Goal: Information Seeking & Learning: Learn about a topic

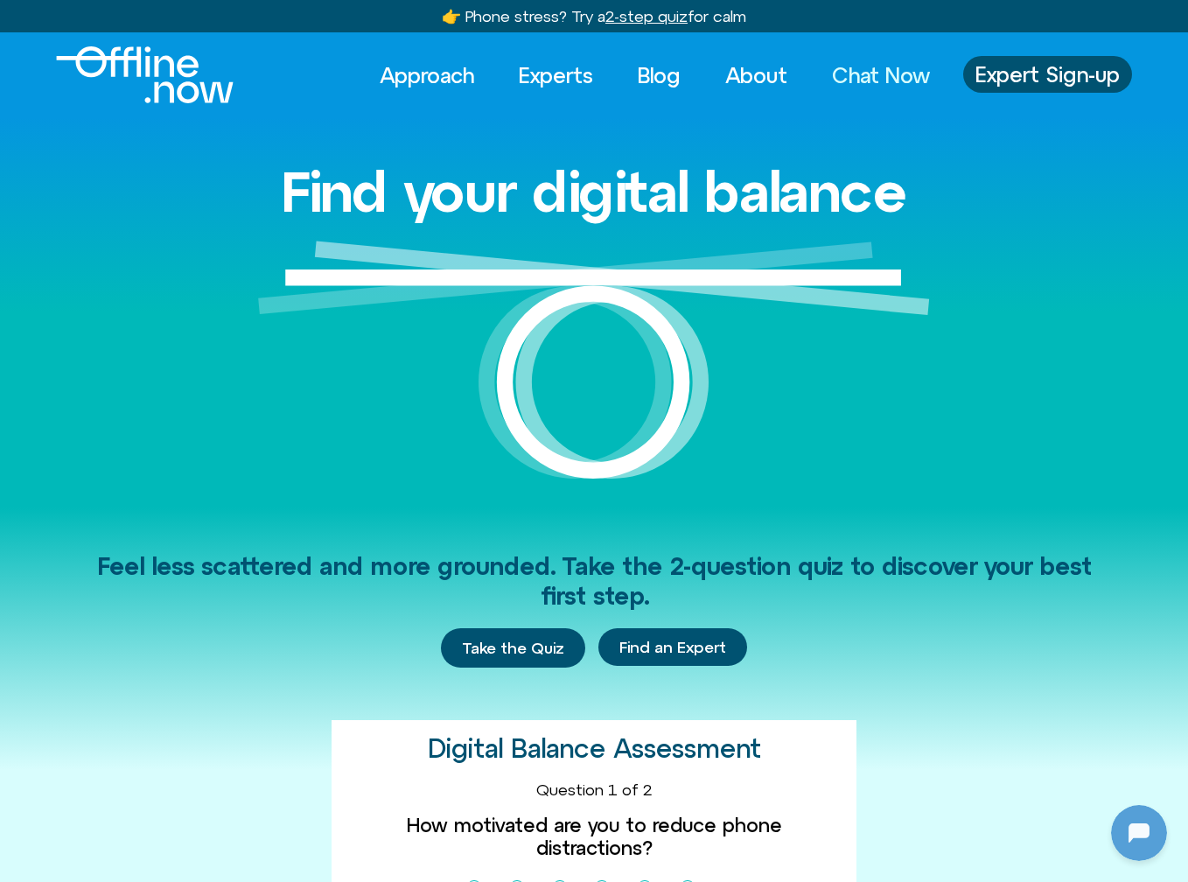
click at [905, 64] on link "Chat Now" at bounding box center [880, 75] width 129 height 38
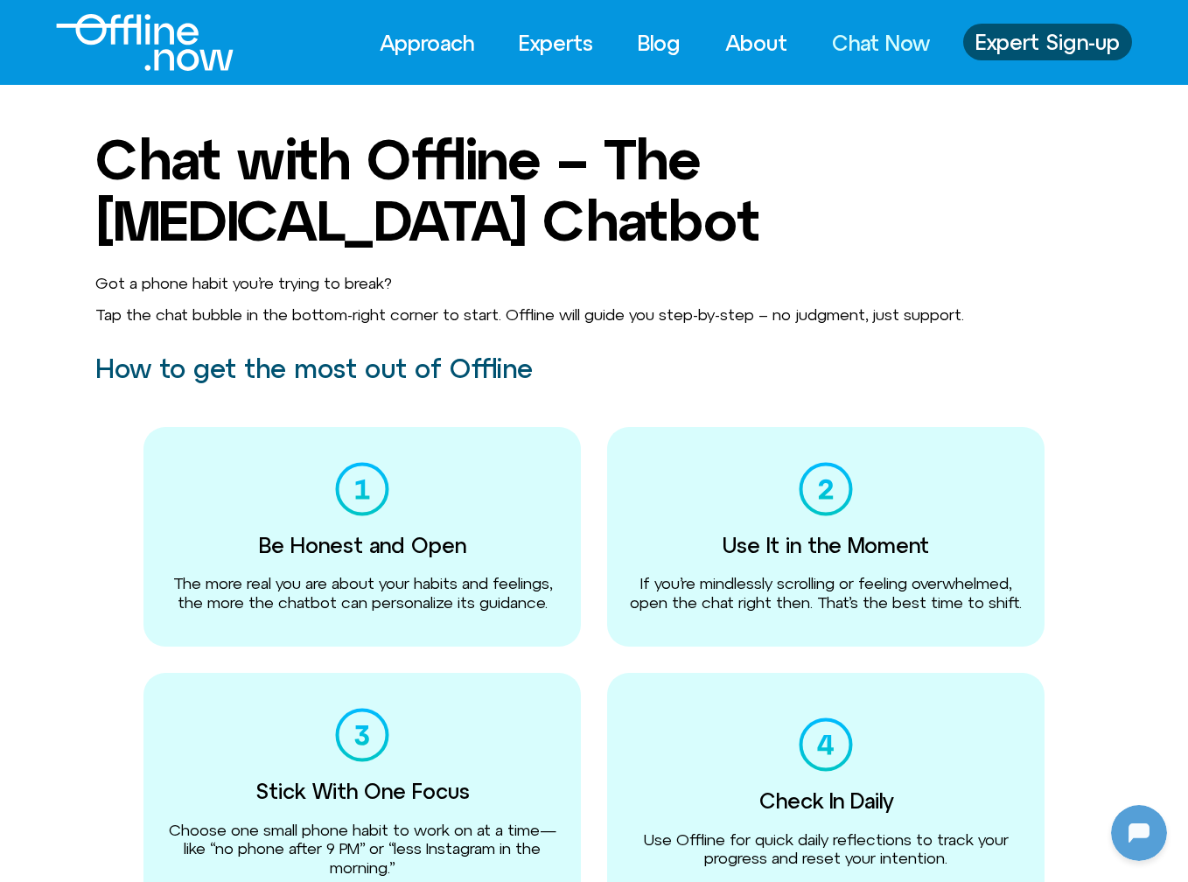
scroll to position [477, 0]
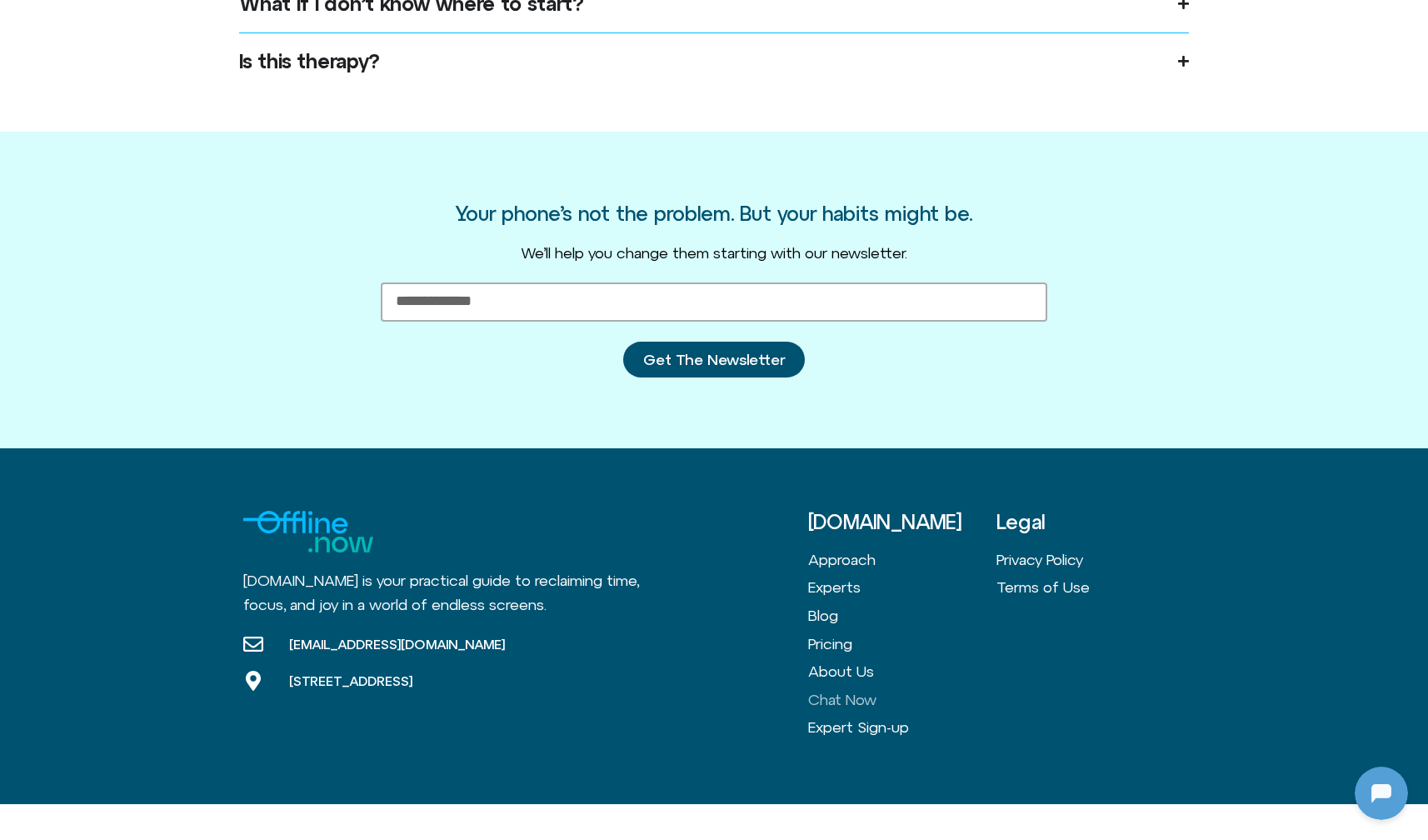
scroll to position [1537, 0]
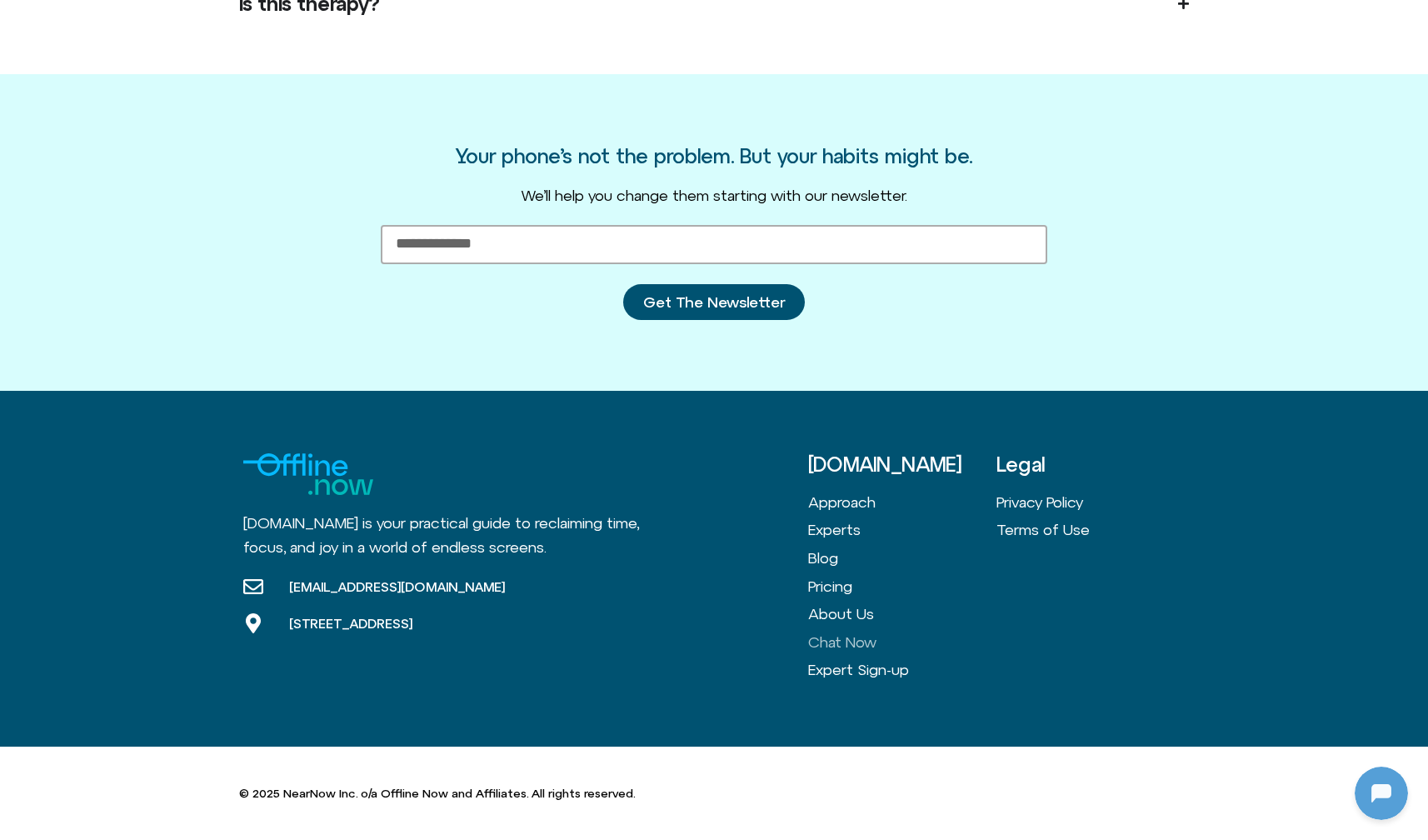
click at [847, 642] on link "Chat Now" at bounding box center [903, 643] width 189 height 29
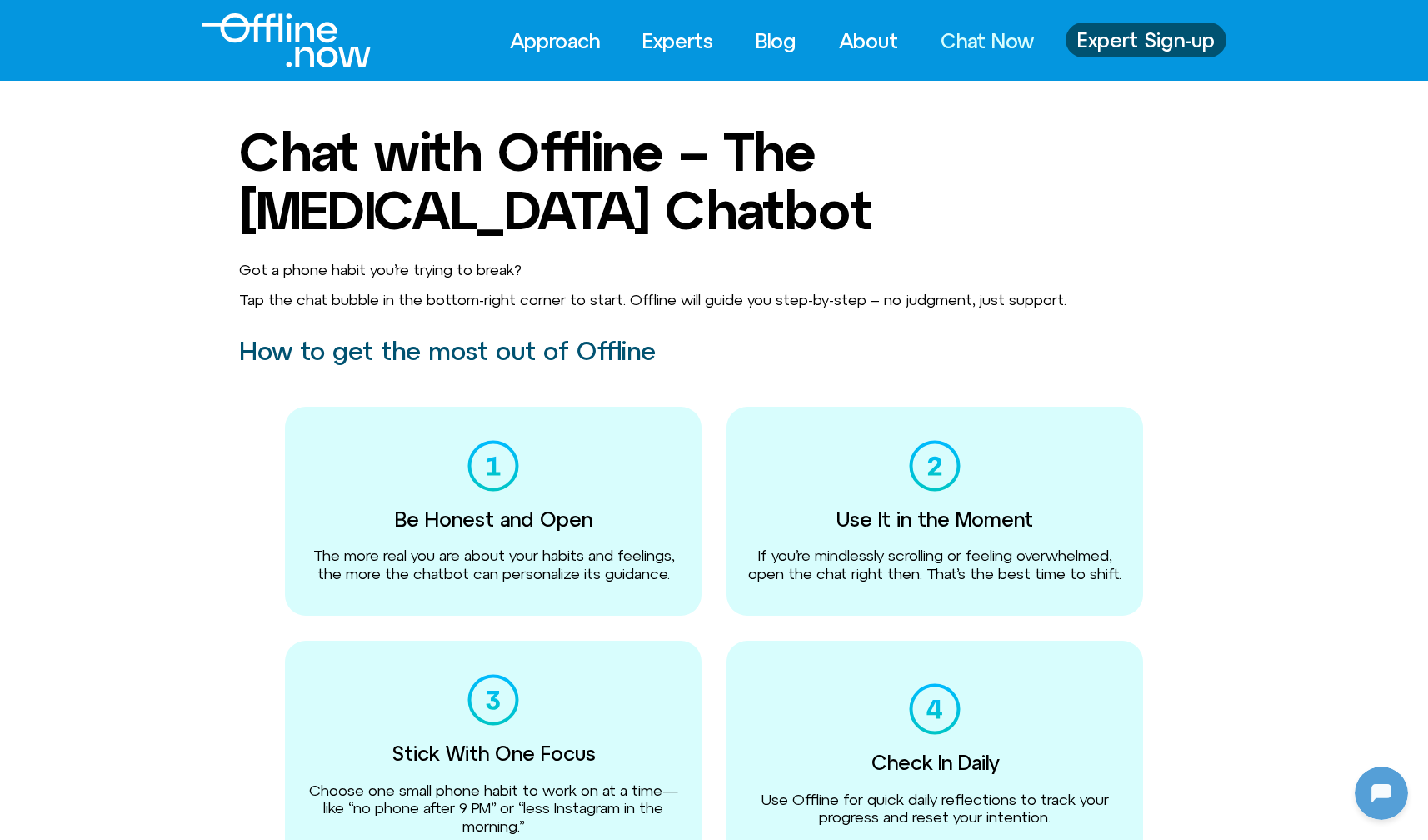
scroll to position [454, 0]
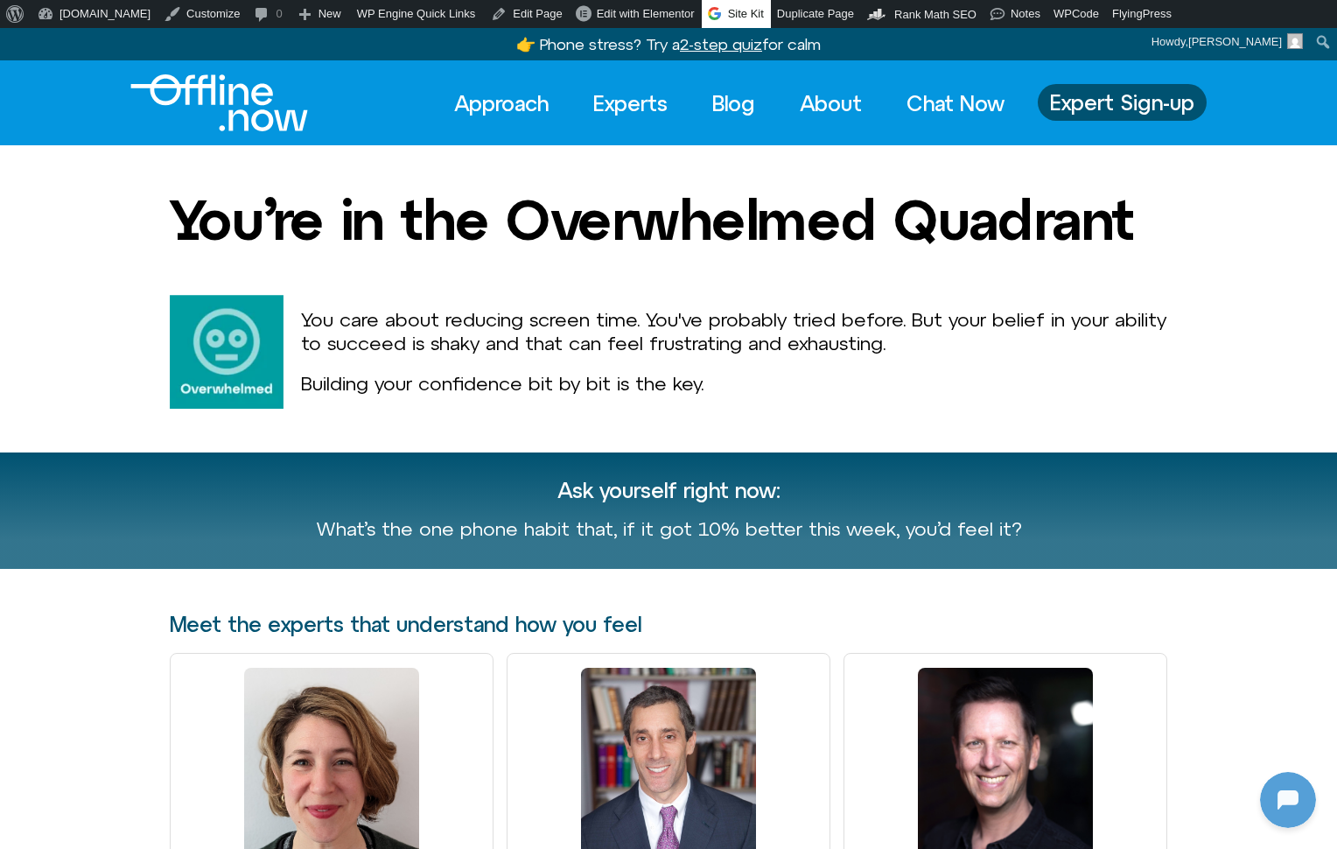
scroll to position [477, 0]
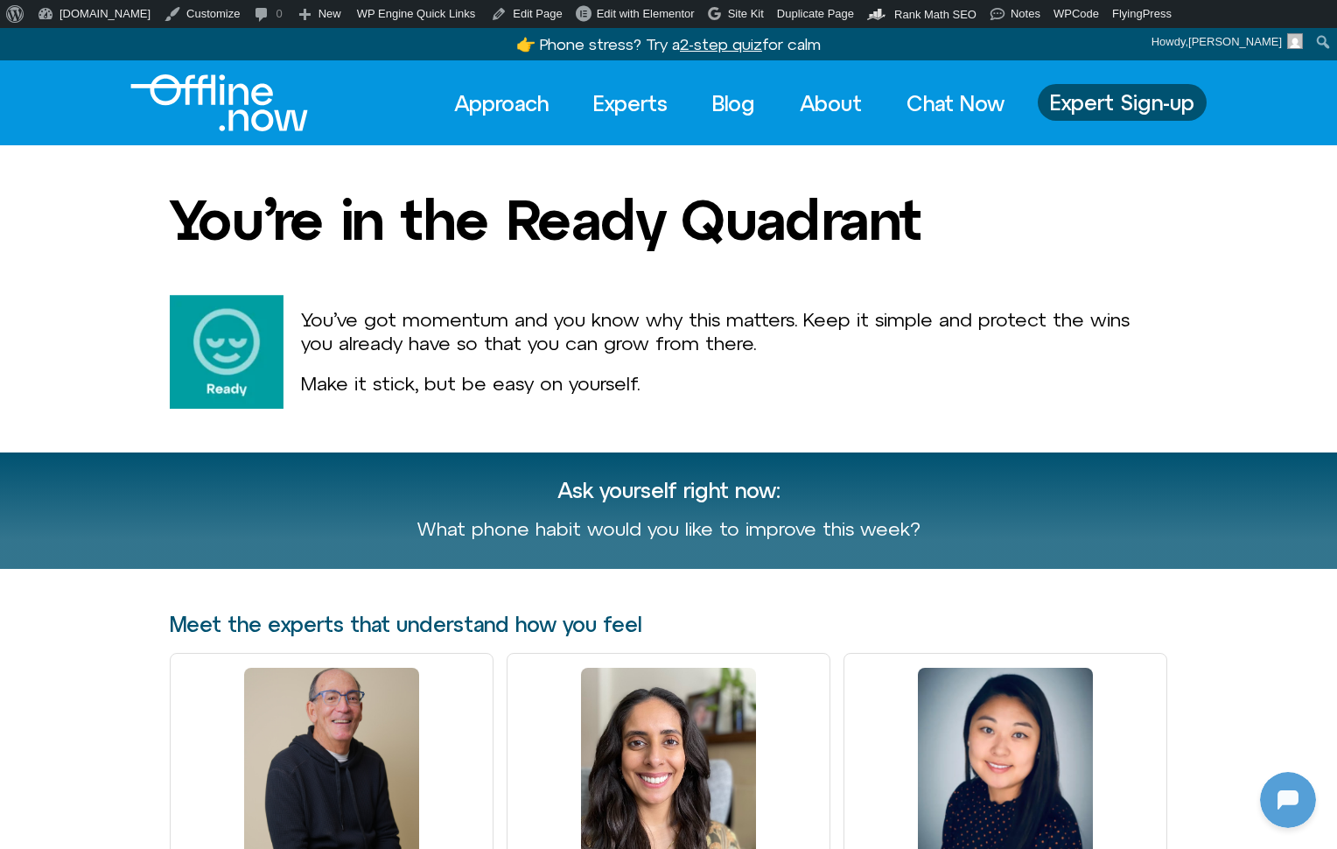
scroll to position [477, 0]
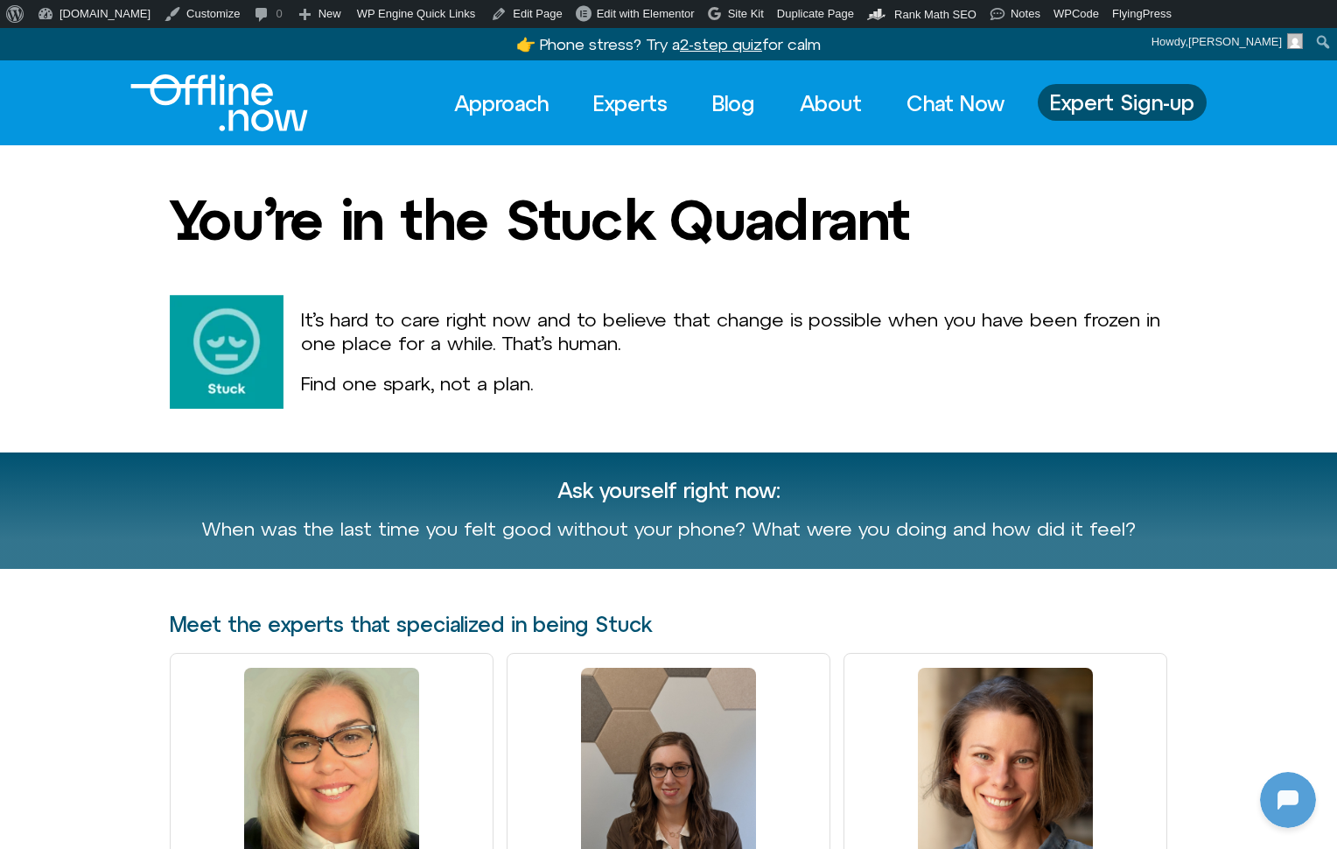
scroll to position [477, 0]
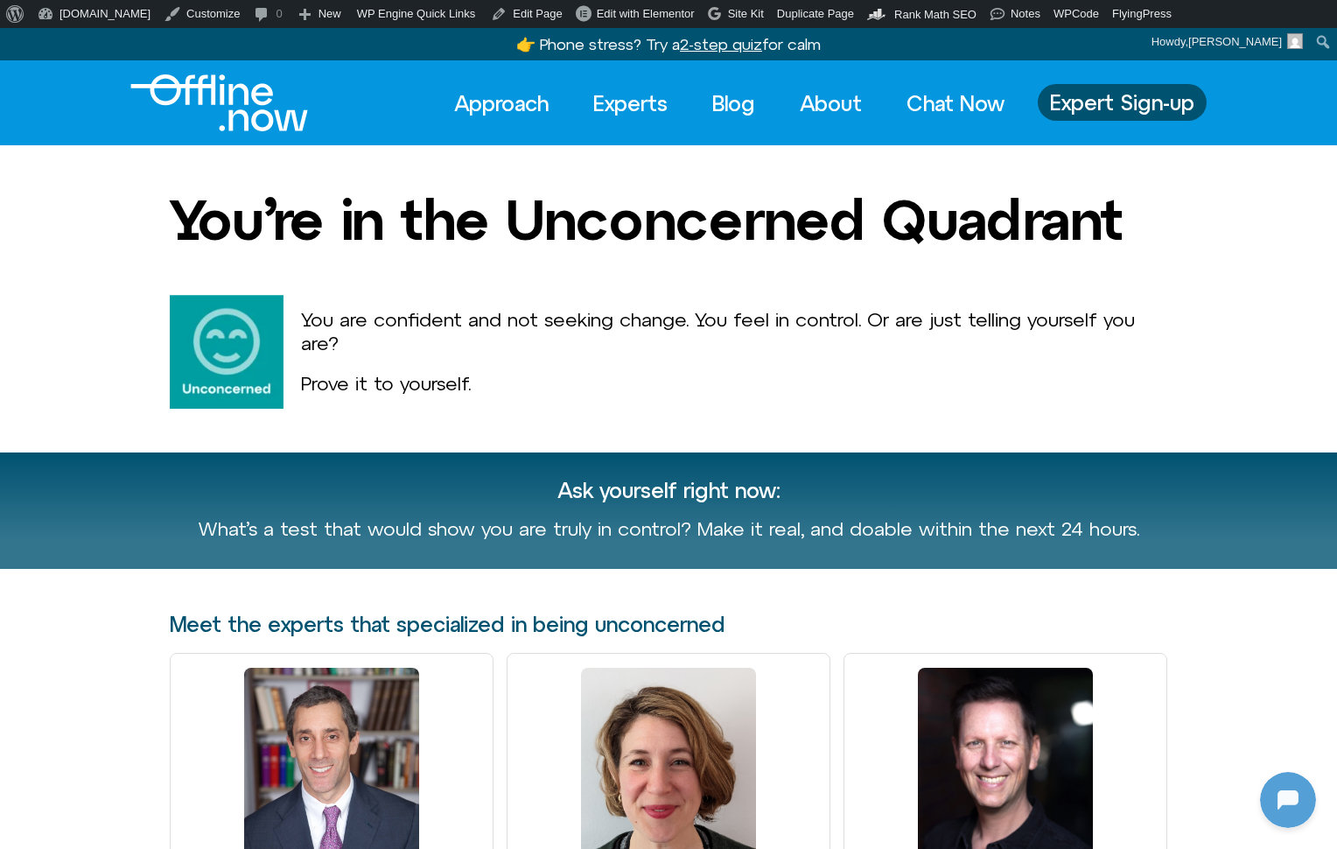
scroll to position [477, 0]
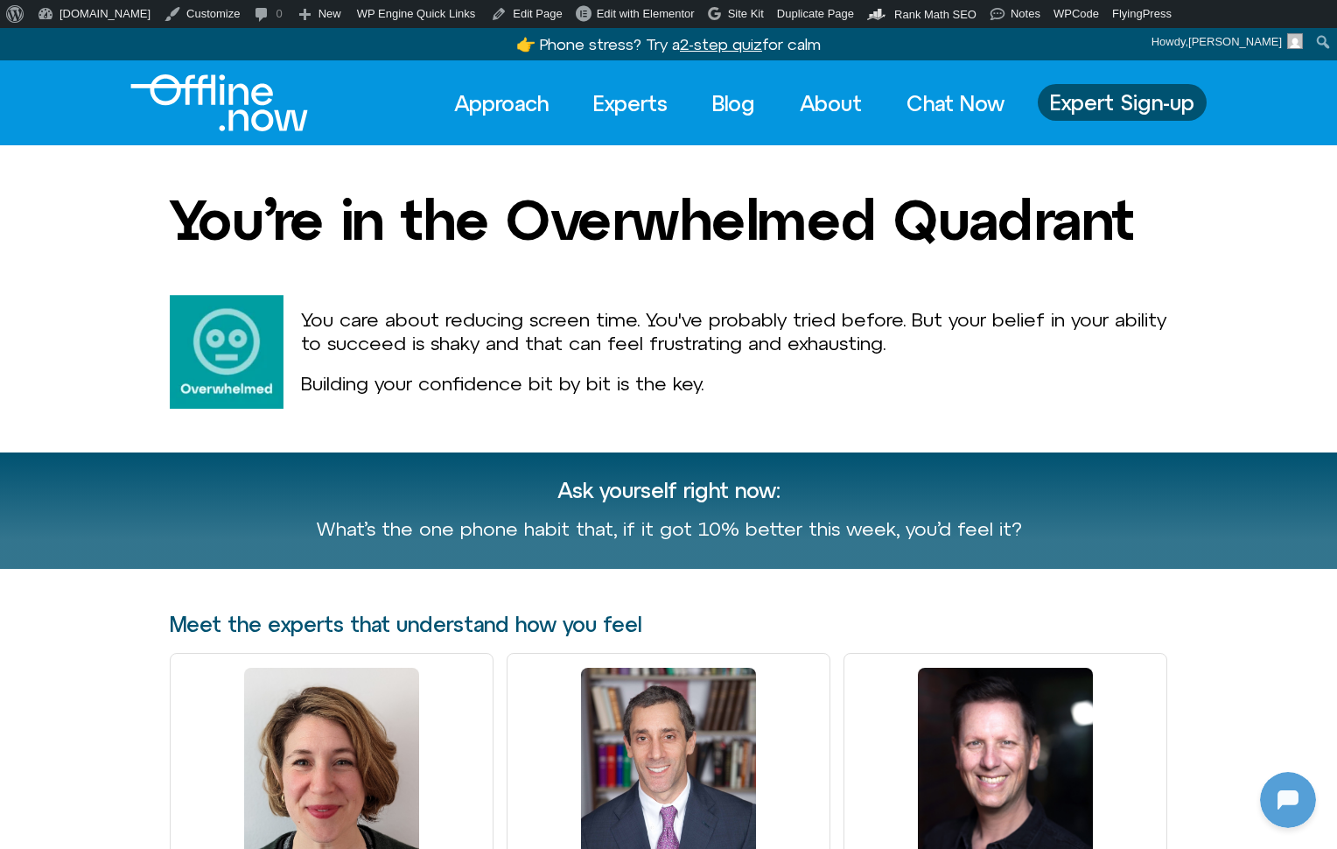
scroll to position [477, 0]
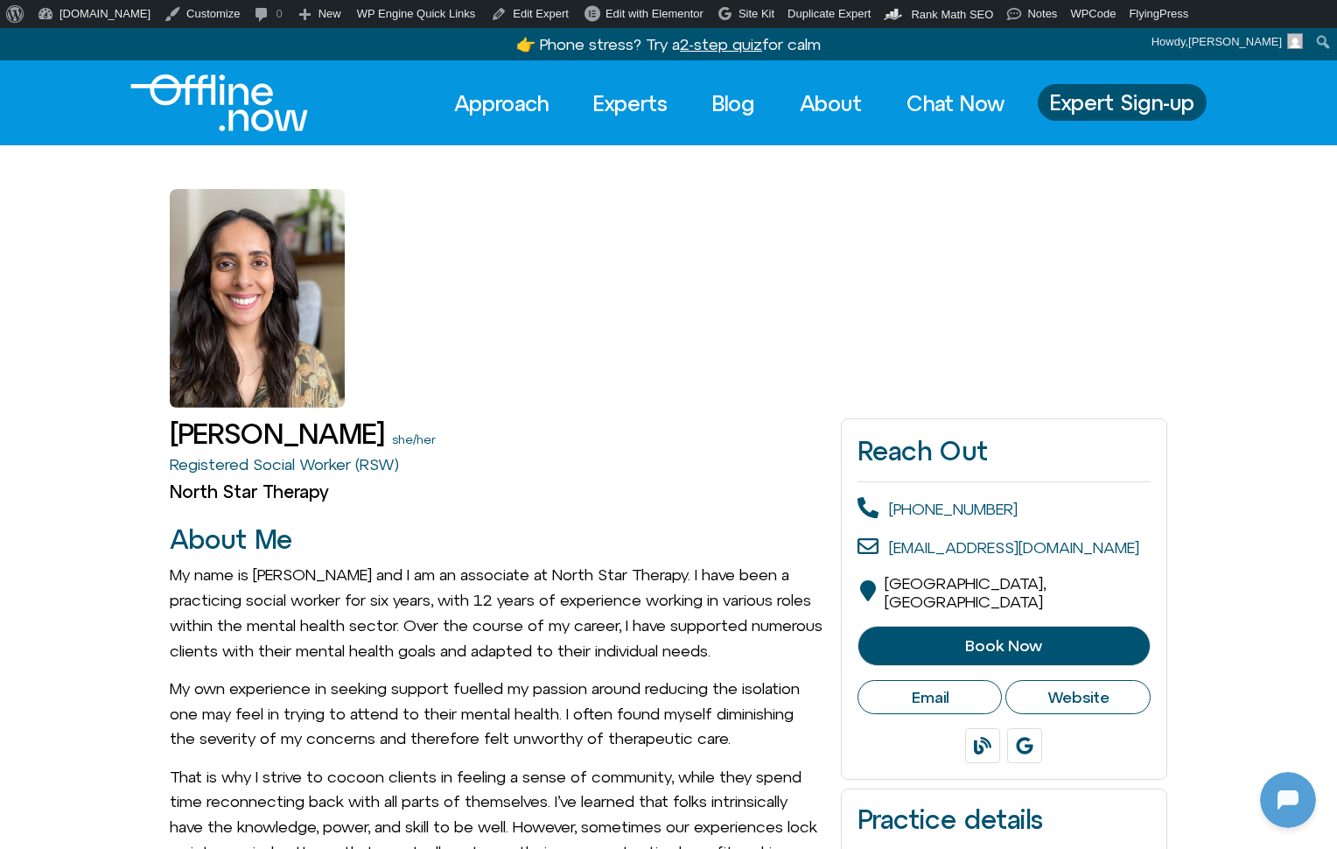
scroll to position [477, 0]
click at [166, 108] on img "Logo" at bounding box center [219, 102] width 178 height 57
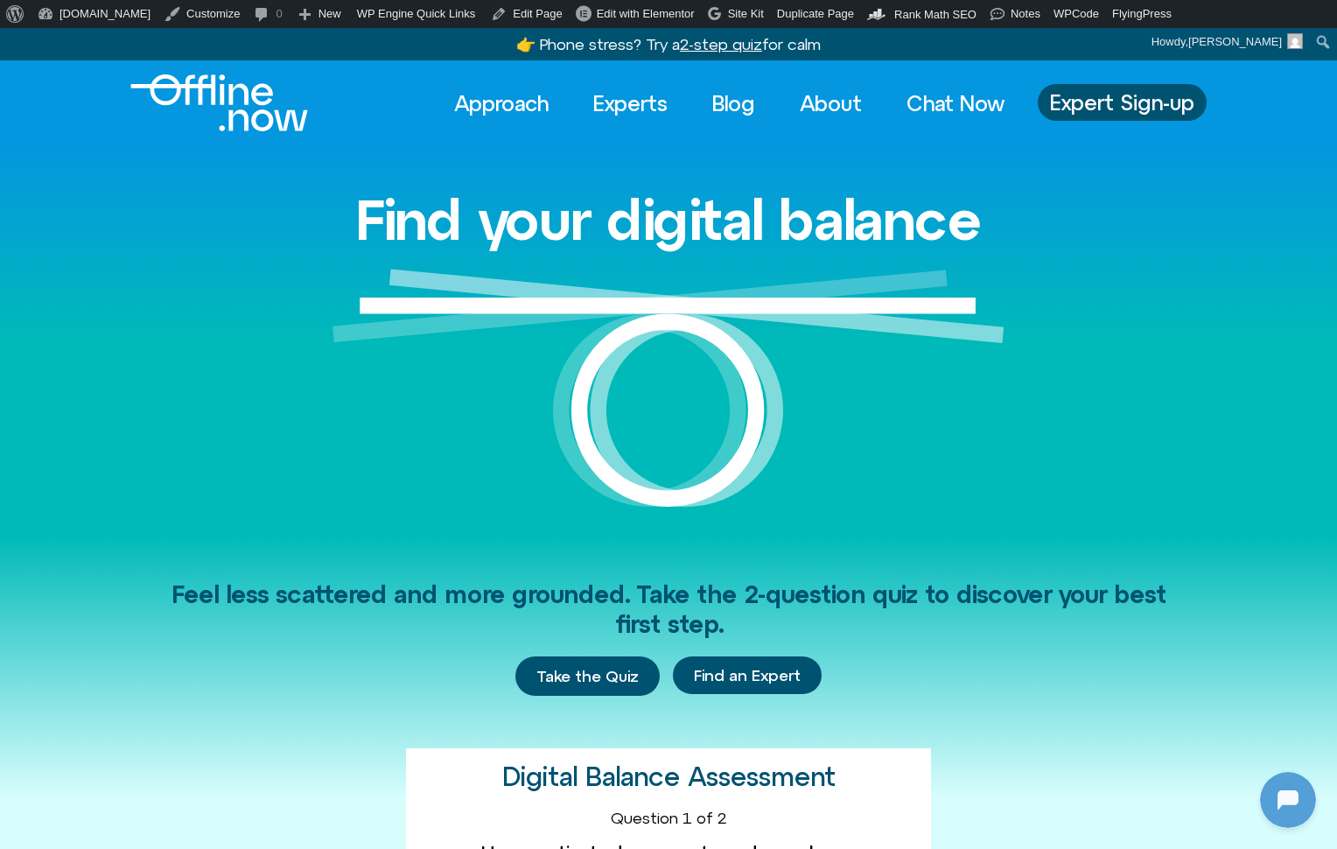
scroll to position [3753, 0]
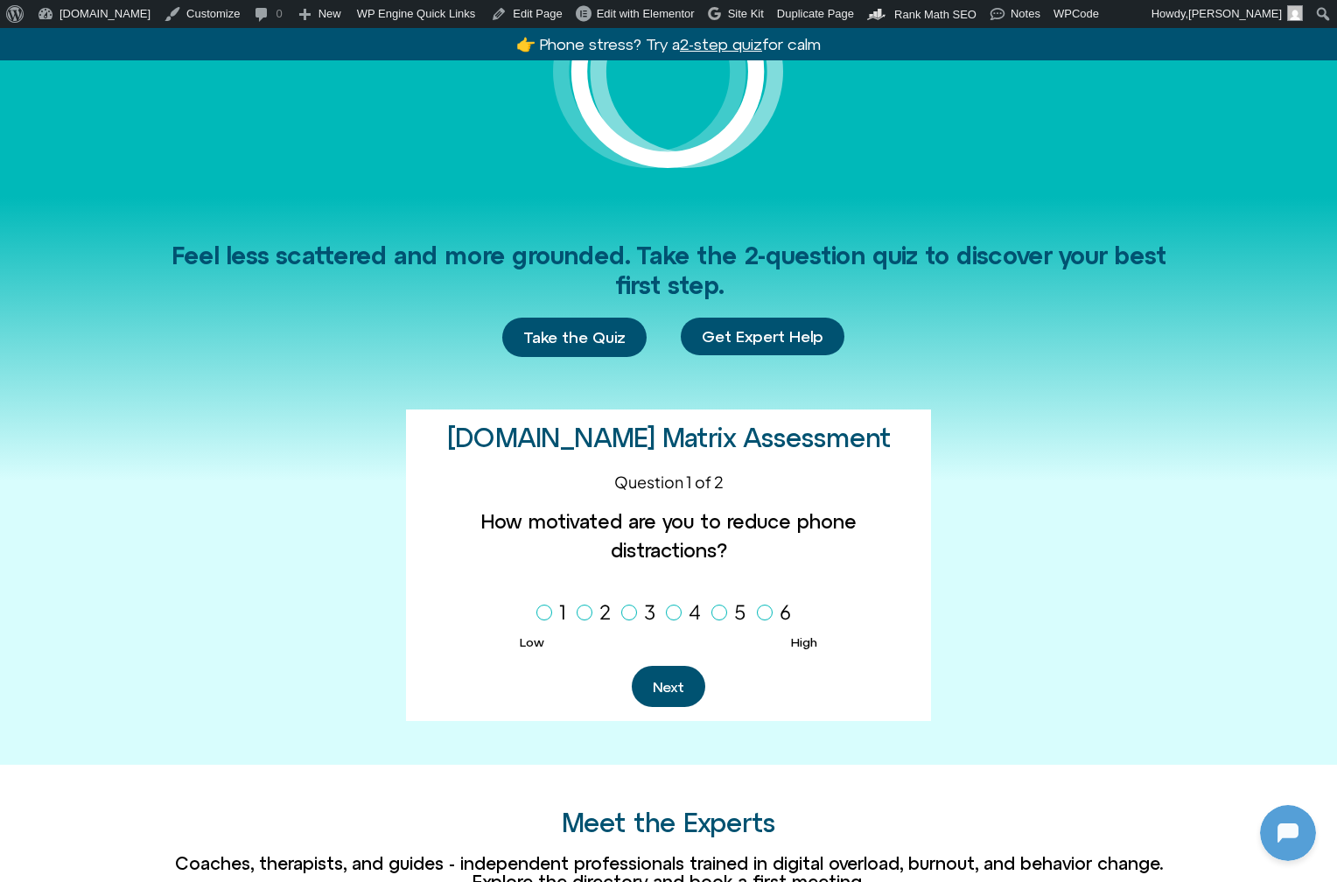
scroll to position [369, 0]
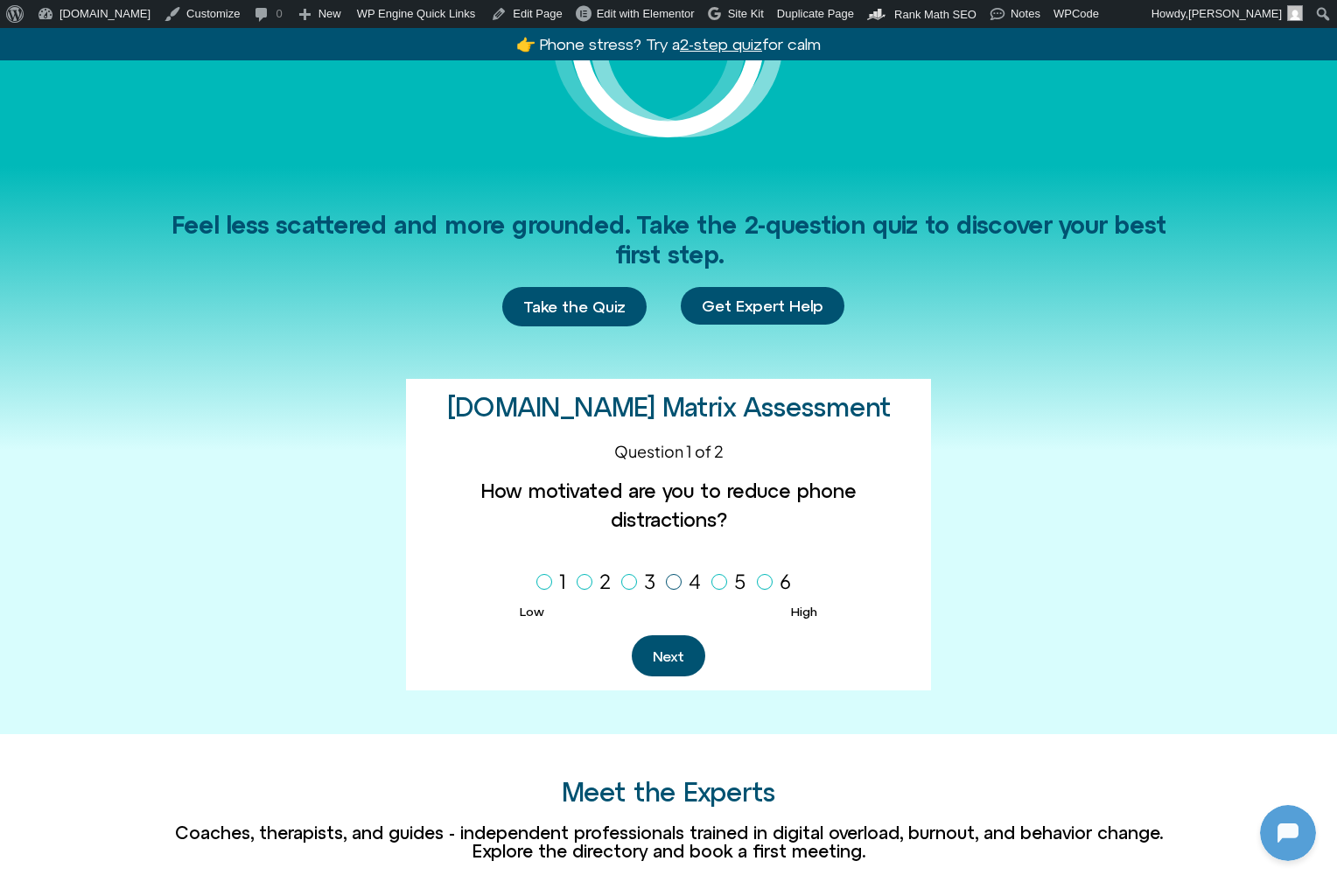
click at [668, 577] on icon "Homepage Sign Up" at bounding box center [673, 581] width 10 height 9
click at [671, 635] on button "Next" at bounding box center [668, 655] width 73 height 41
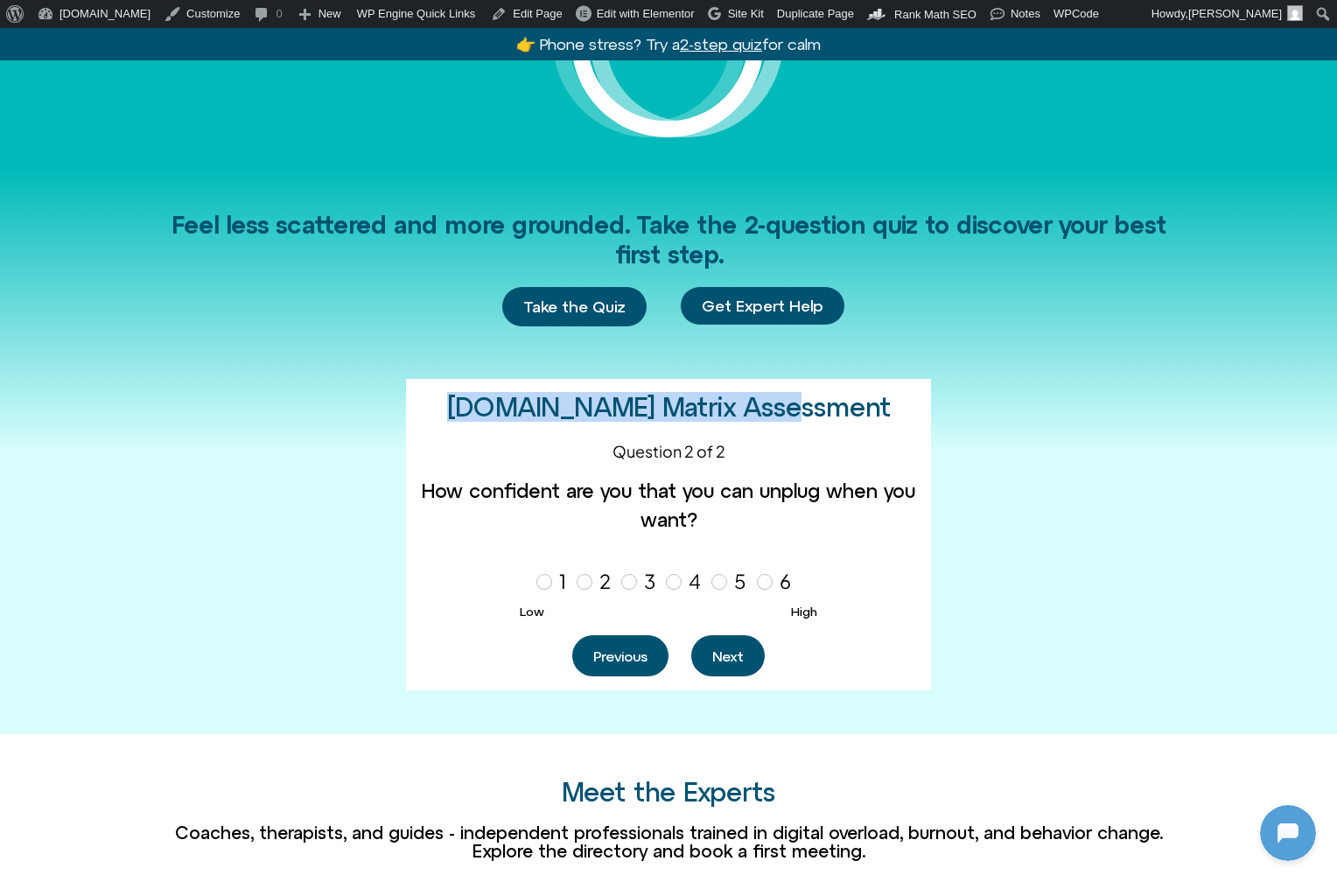
scroll to position [373, 0]
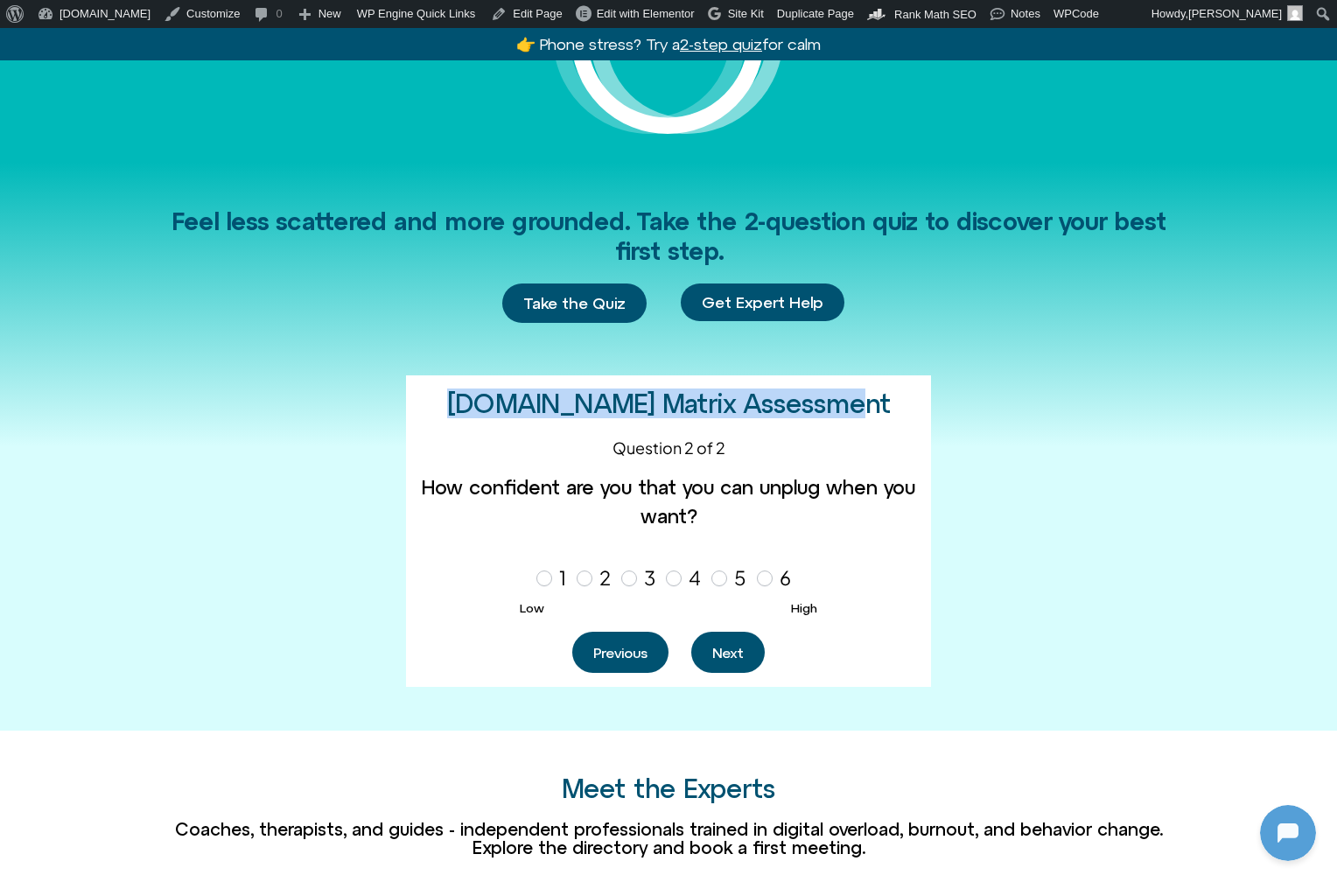
drag, startPoint x: 474, startPoint y: 403, endPoint x: 870, endPoint y: 395, distance: 396.4
click at [870, 395] on div "Offline.now Matrix Assessment 1 2 3 Question 1 of 2 How motivated are you to re…" at bounding box center [668, 530] width 525 height 311
copy h2 "Offline.now Matrix Assessment"
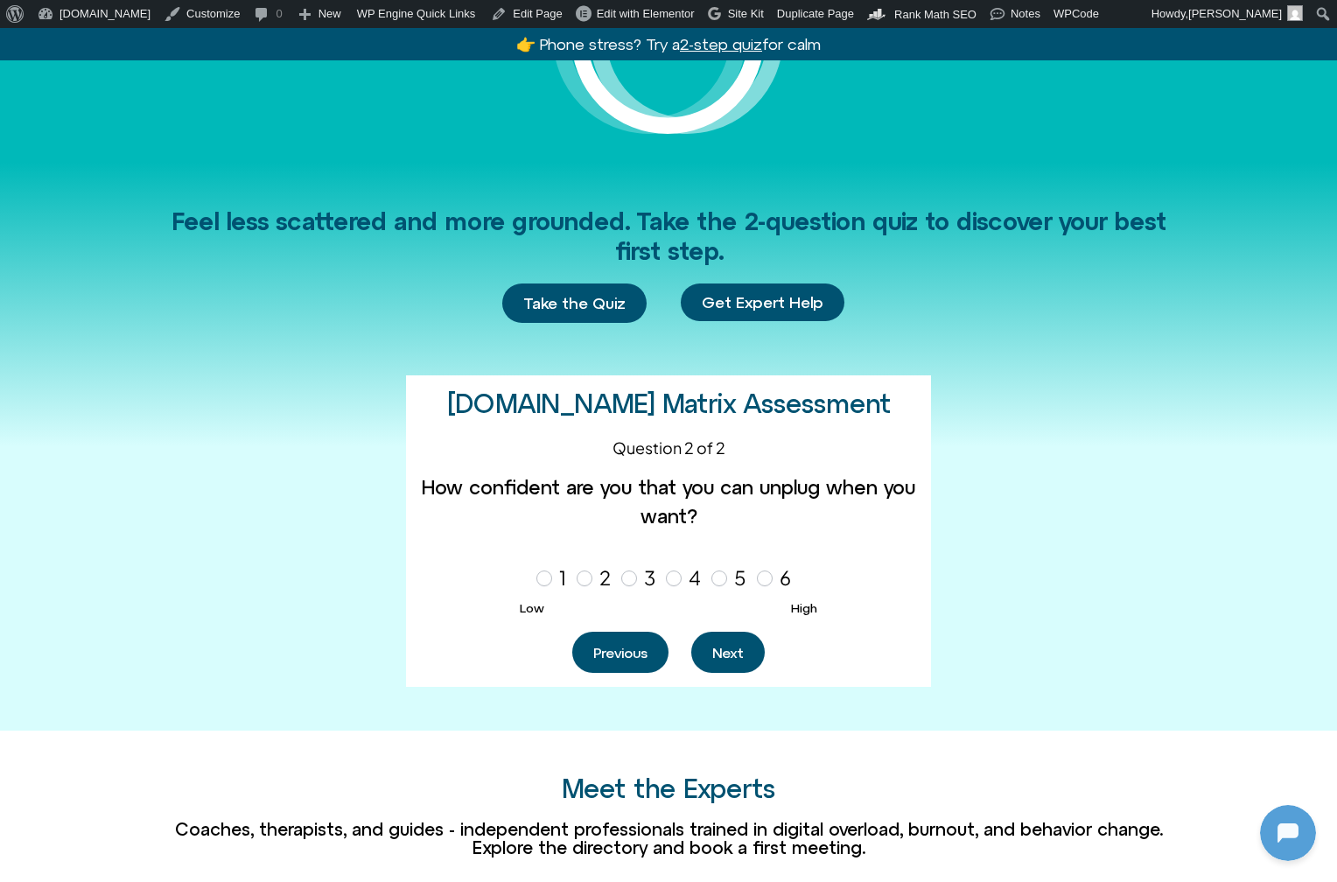
click at [518, 492] on label "How confident are you that you can unplug when you want?" at bounding box center [668, 508] width 497 height 71
drag, startPoint x: 422, startPoint y: 483, endPoint x: 746, endPoint y: 511, distance: 325.8
click at [746, 511] on label "How confident are you that you can unplug when you want?" at bounding box center [668, 508] width 497 height 71
copy label "How confident are you that you can unplug when you want?"
drag, startPoint x: 0, startPoint y: 625, endPoint x: 1072, endPoint y: 473, distance: 1082.4
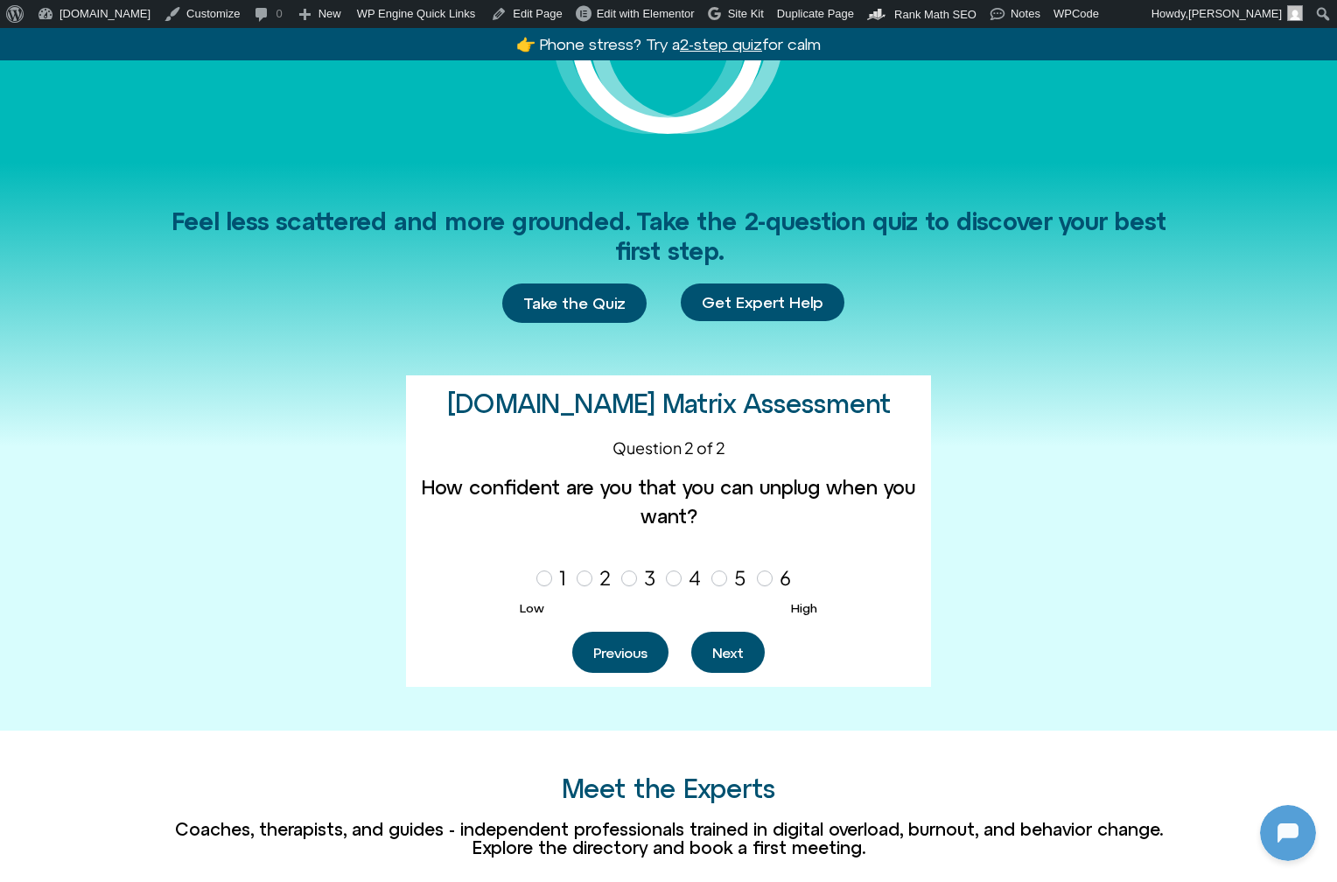
click at [1072, 473] on div "Feel less scattered and more grounded. Take the 2-question quiz to discover you…" at bounding box center [668, 447] width 997 height 569
click at [596, 661] on button "Previous" at bounding box center [620, 652] width 96 height 41
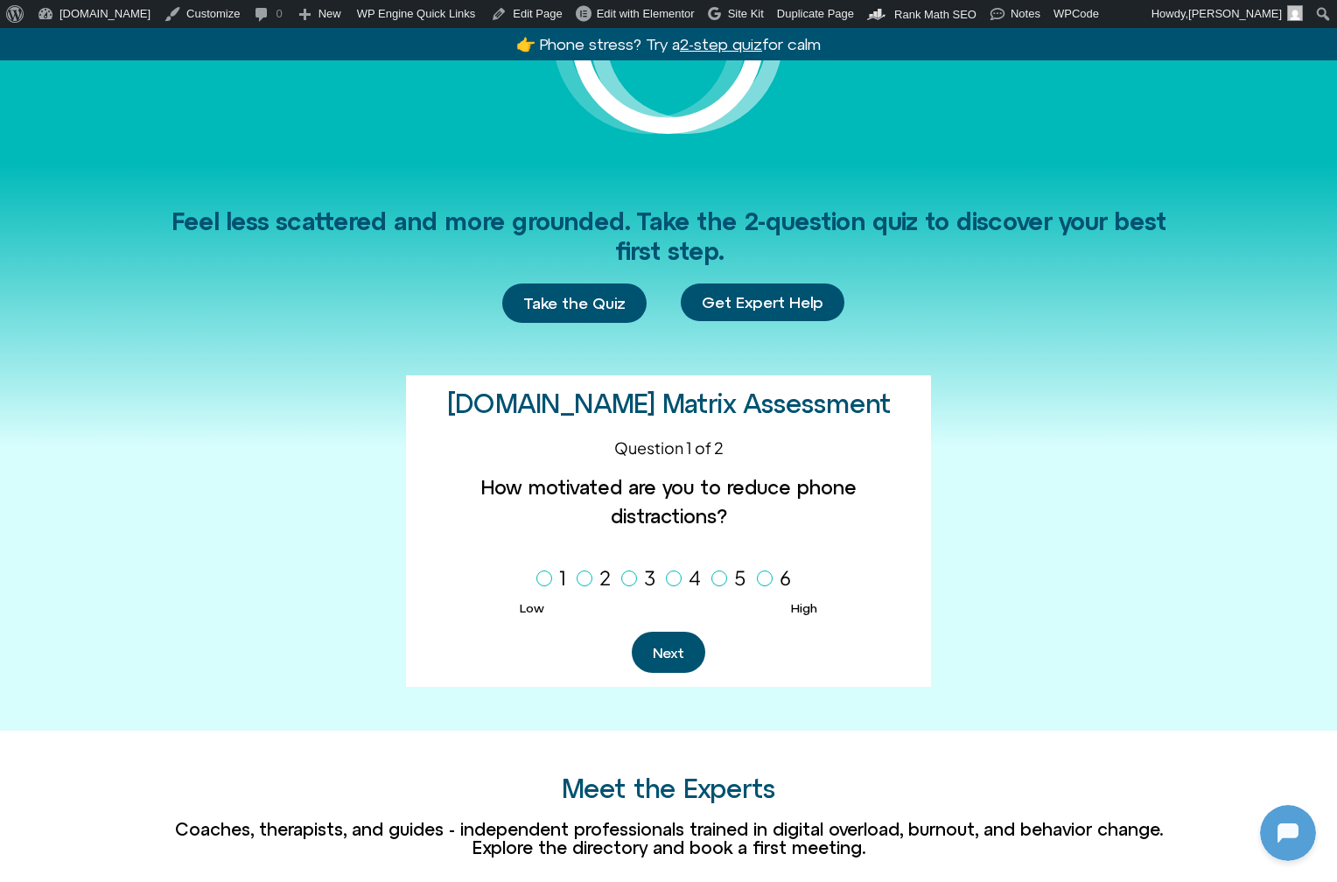
drag, startPoint x: 416, startPoint y: 483, endPoint x: 940, endPoint y: 495, distance: 524.2
click at [940, 495] on div "Feel less scattered and more grounded. Take the 2-question quiz to discover you…" at bounding box center [668, 447] width 997 height 569
copy label "How motivated are you to reduce phone distractions?"
click at [612, 397] on h2 "Offline.now Matrix Assessment" at bounding box center [669, 403] width 444 height 29
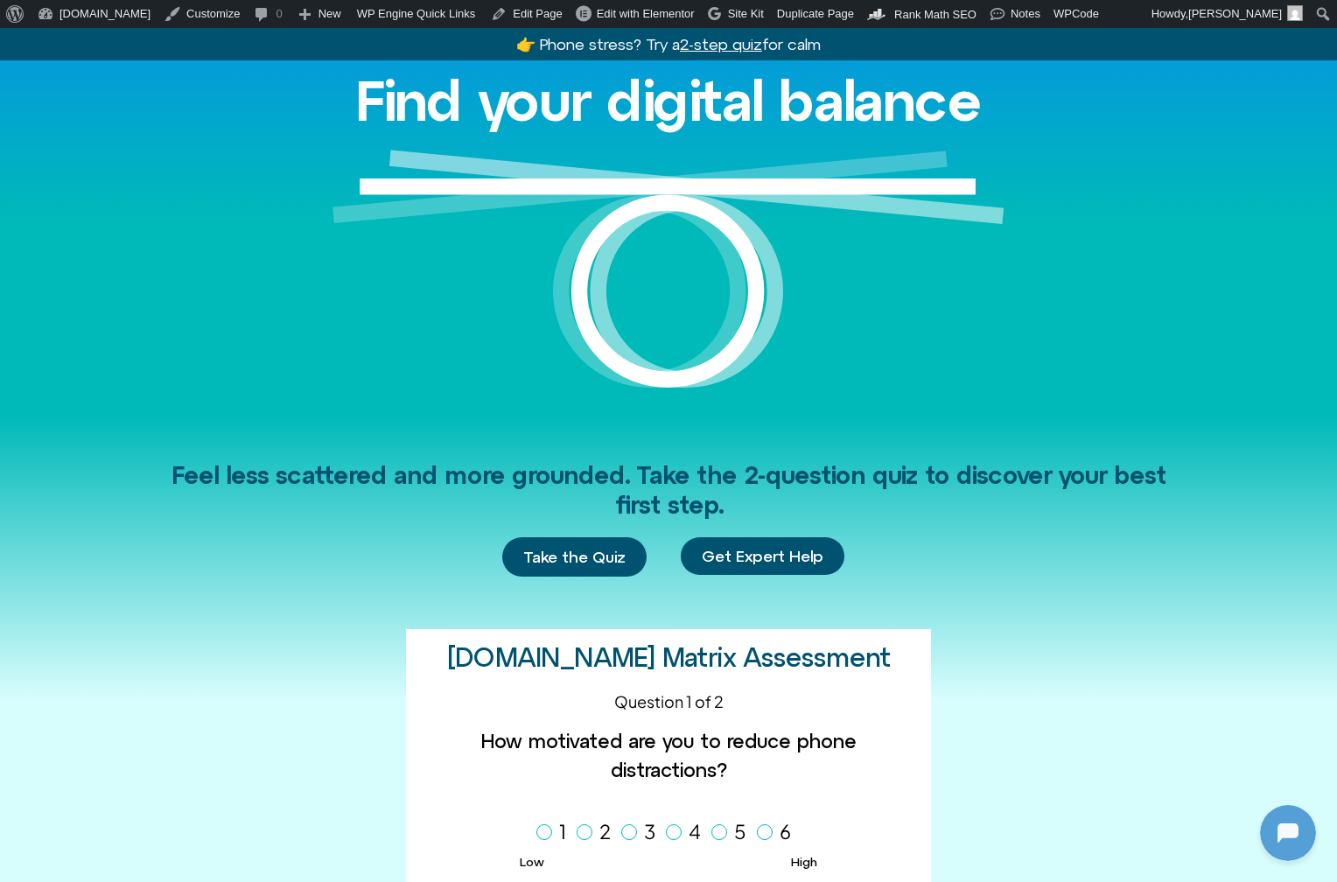
scroll to position [215, 0]
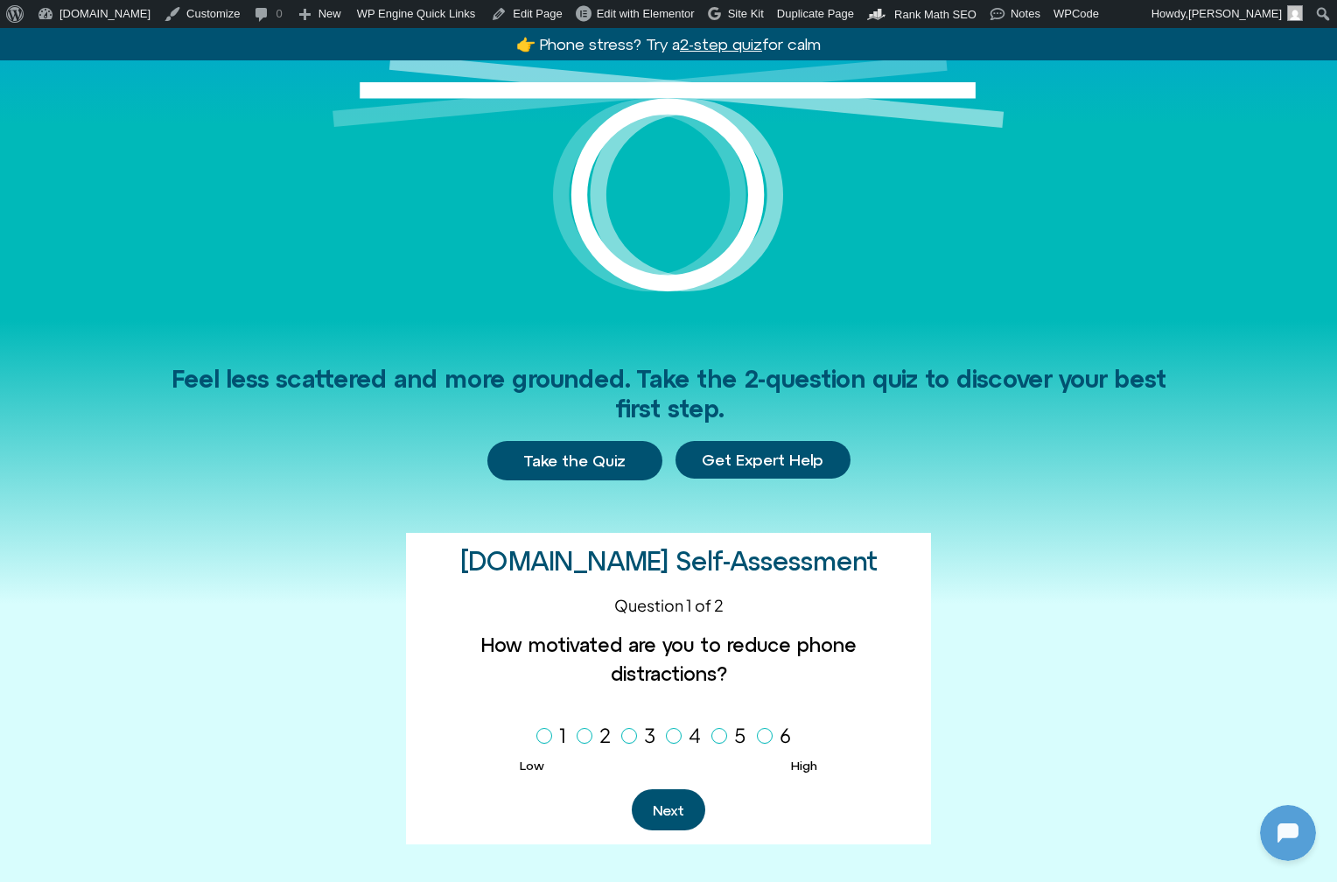
scroll to position [231, 0]
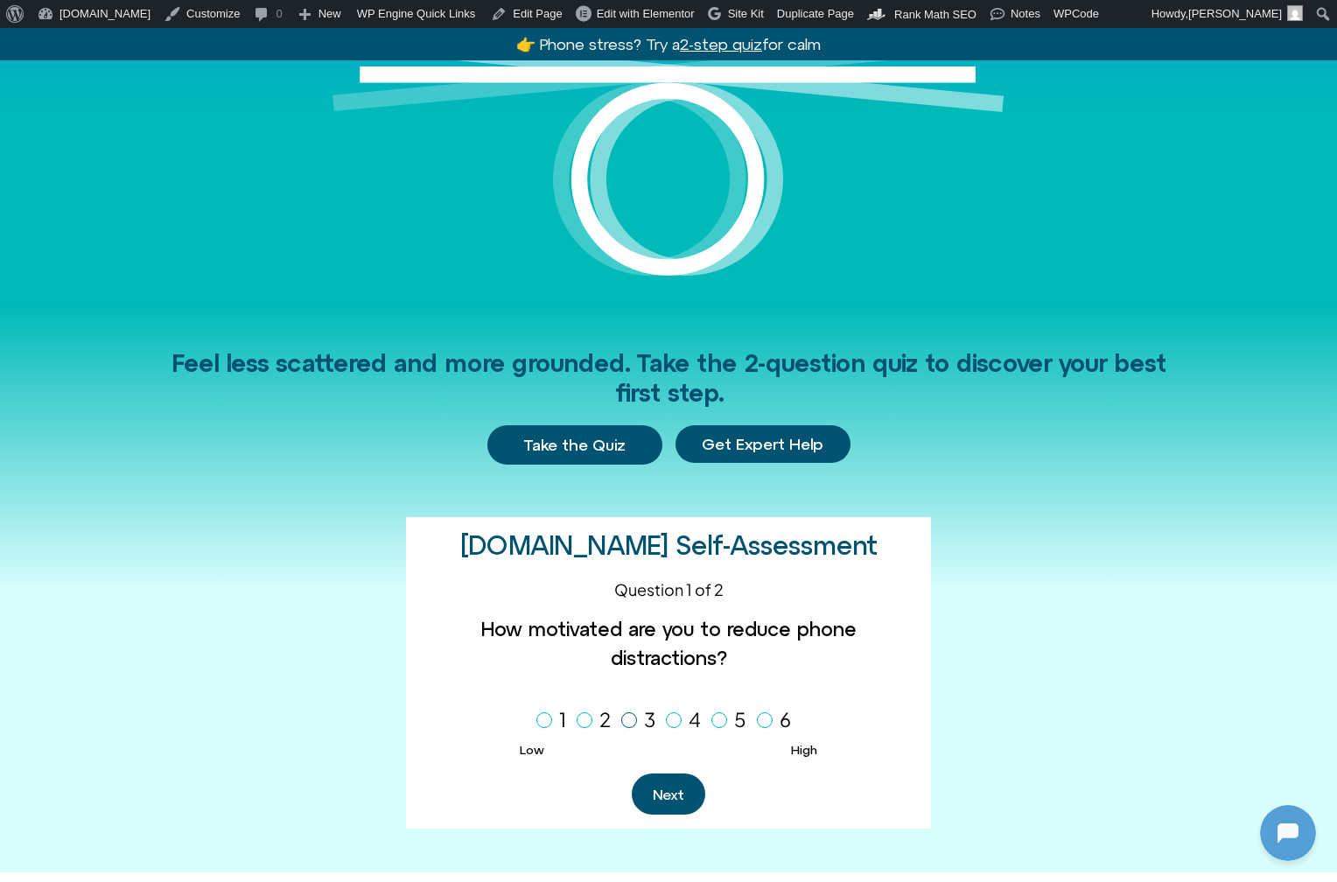
click at [632, 716] on icon "Homepage Sign Up" at bounding box center [629, 720] width 10 height 9
click at [664, 773] on button "Next" at bounding box center [668, 793] width 73 height 41
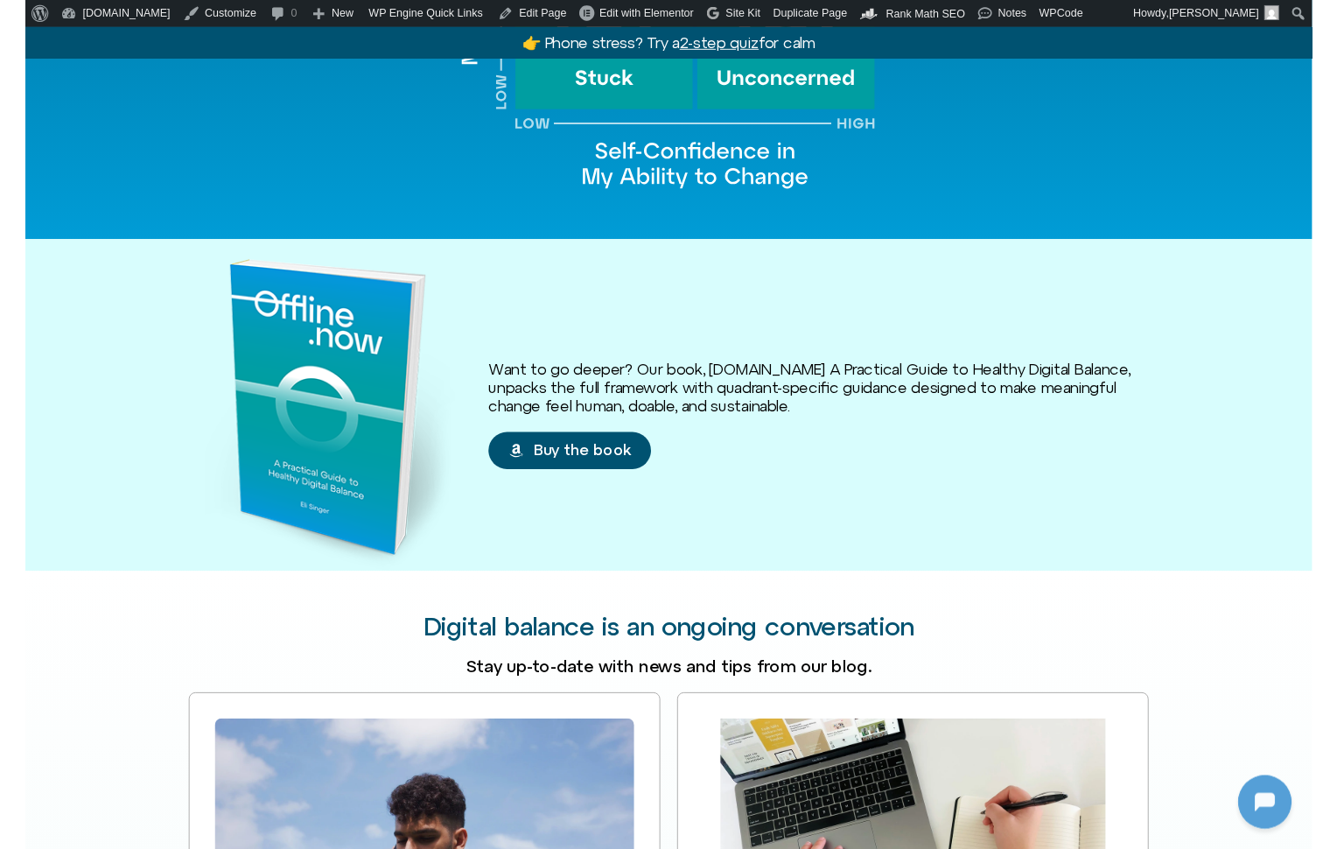
scroll to position [0, 0]
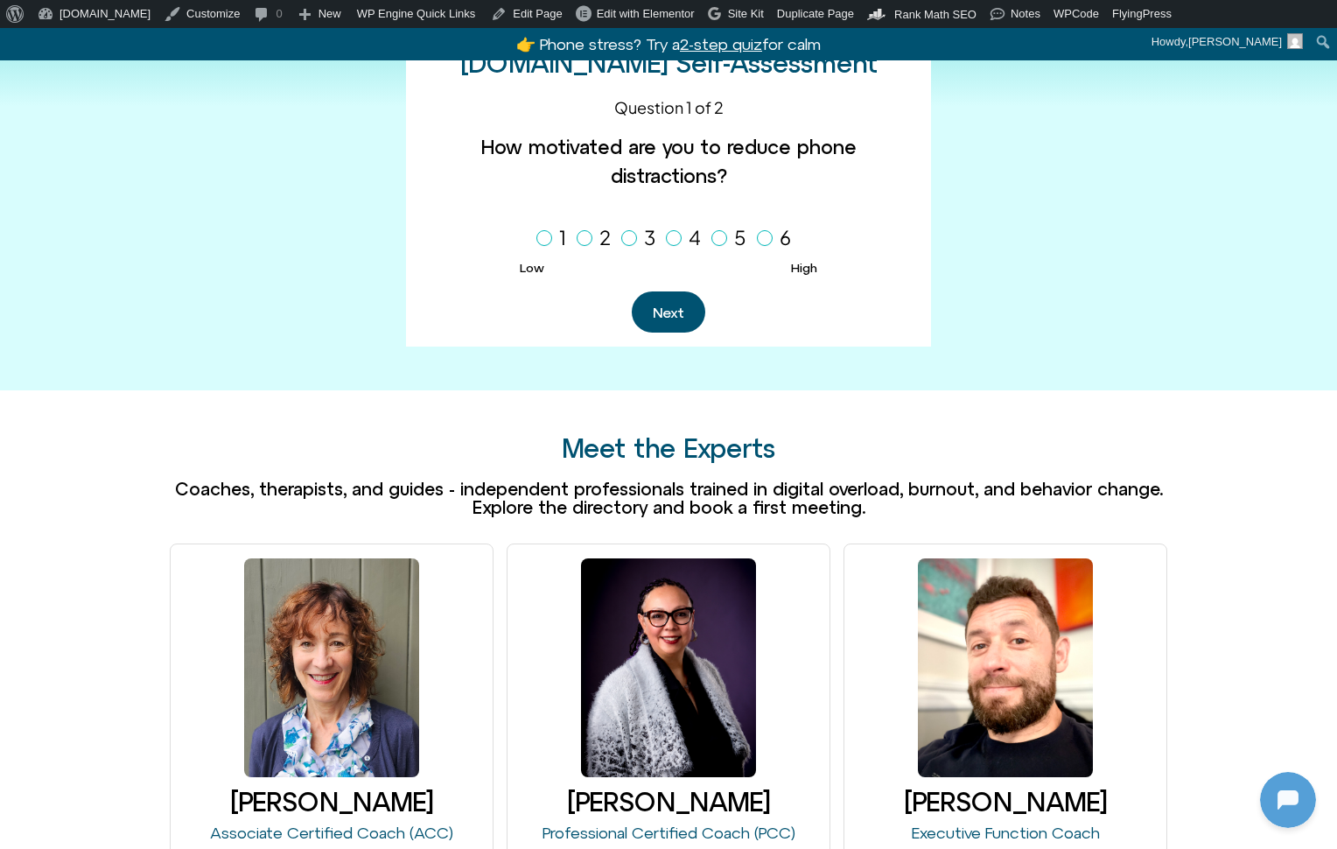
scroll to position [504, 0]
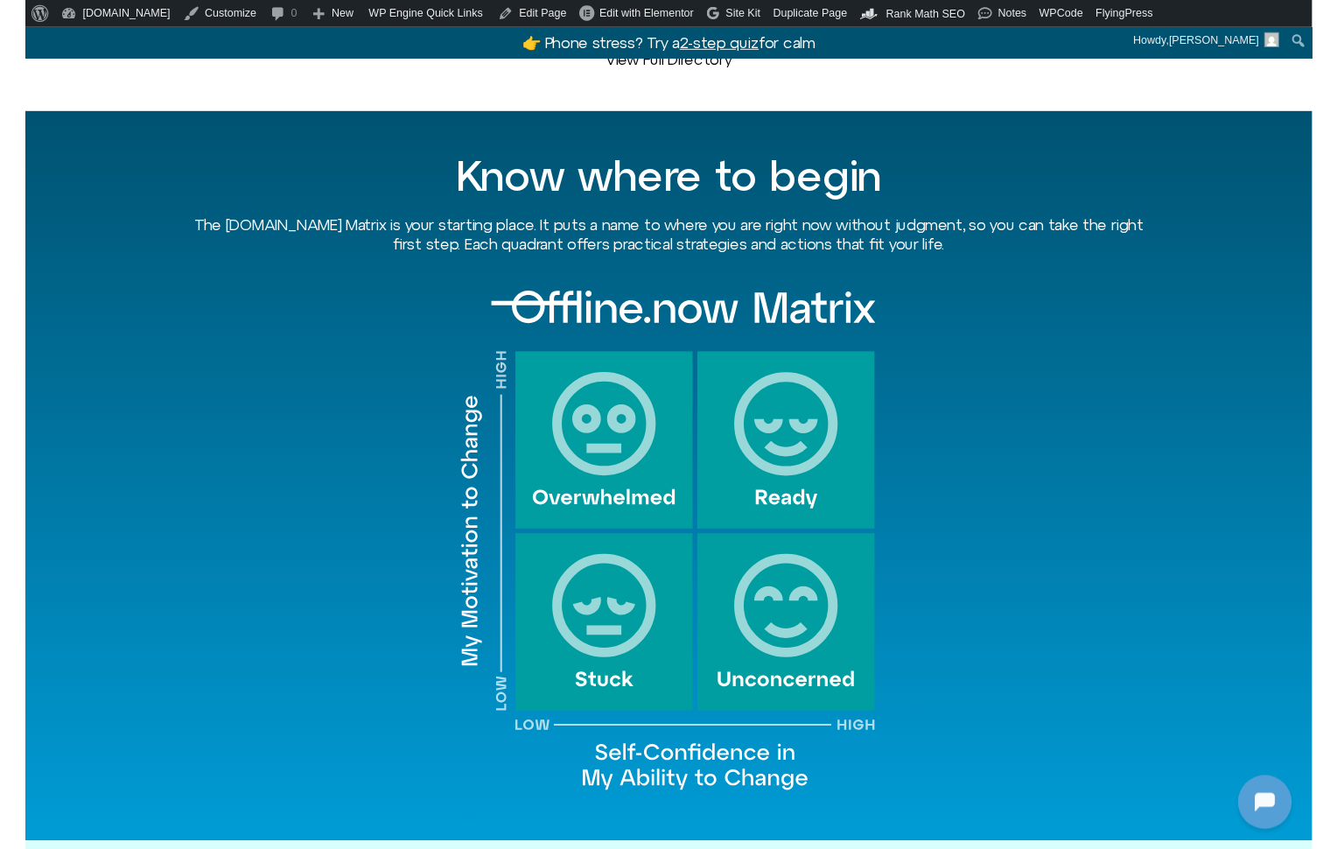
scroll to position [2353, 0]
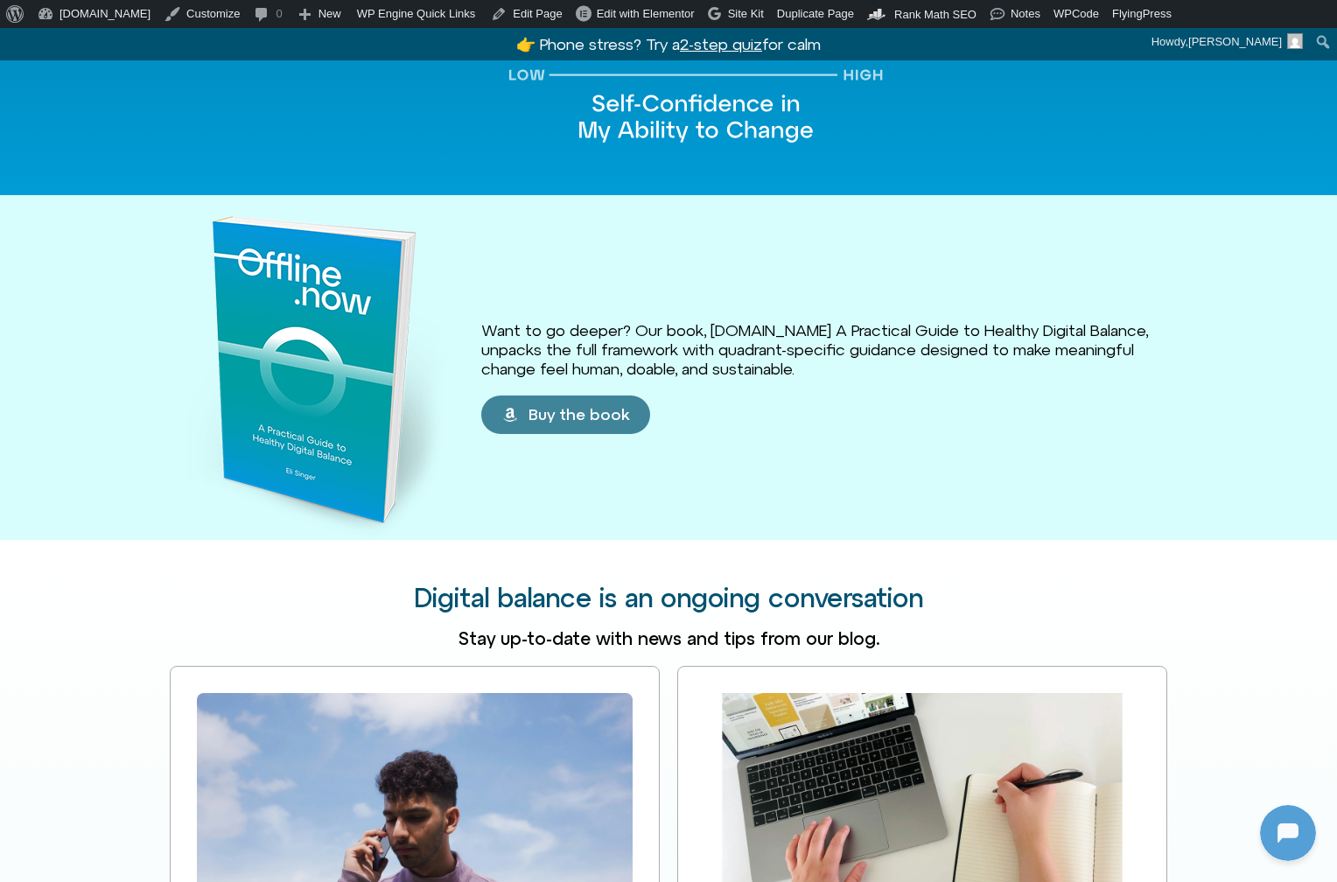
click at [567, 406] on span "Buy the book" at bounding box center [578, 414] width 101 height 17
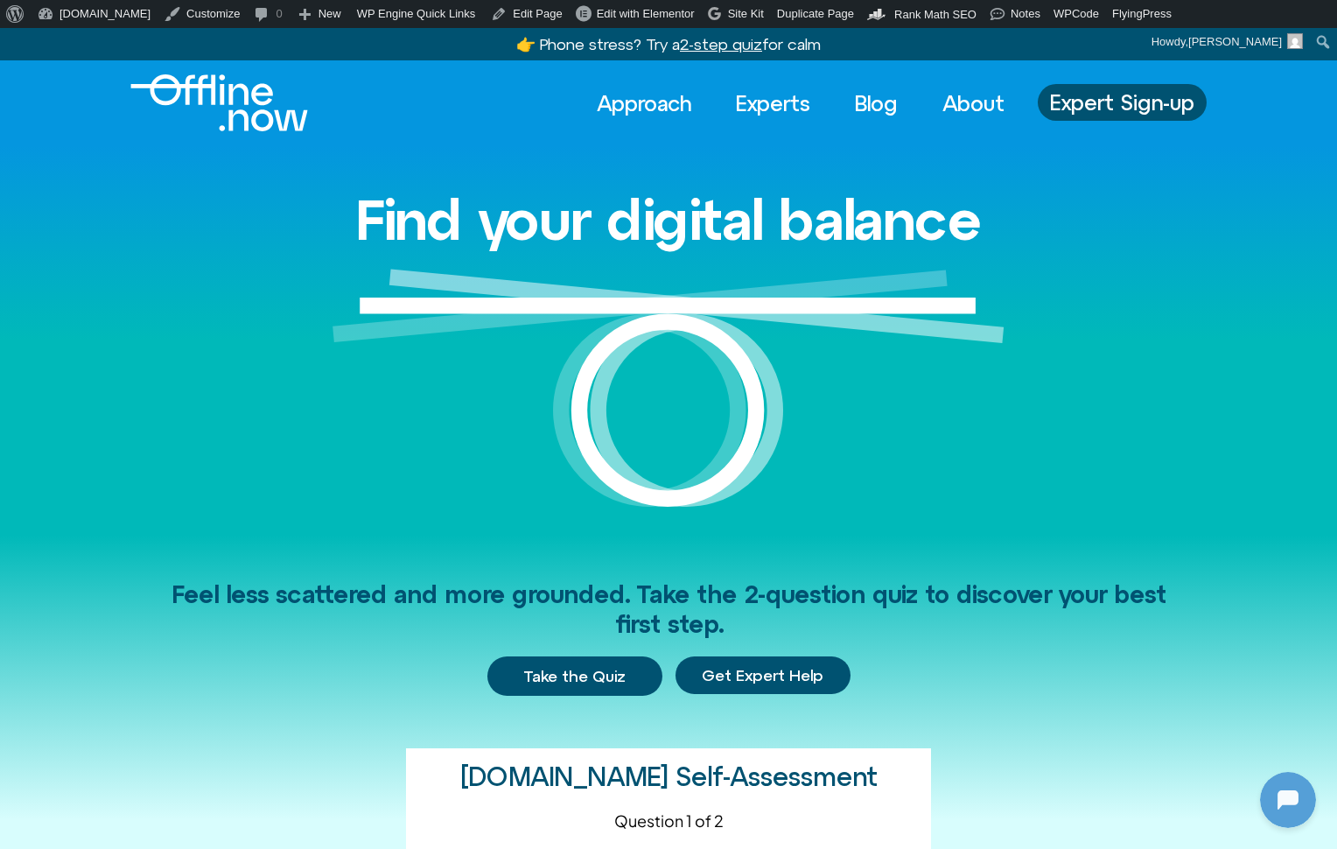
scroll to position [477, 0]
